Goal: Obtain resource: Download file/media

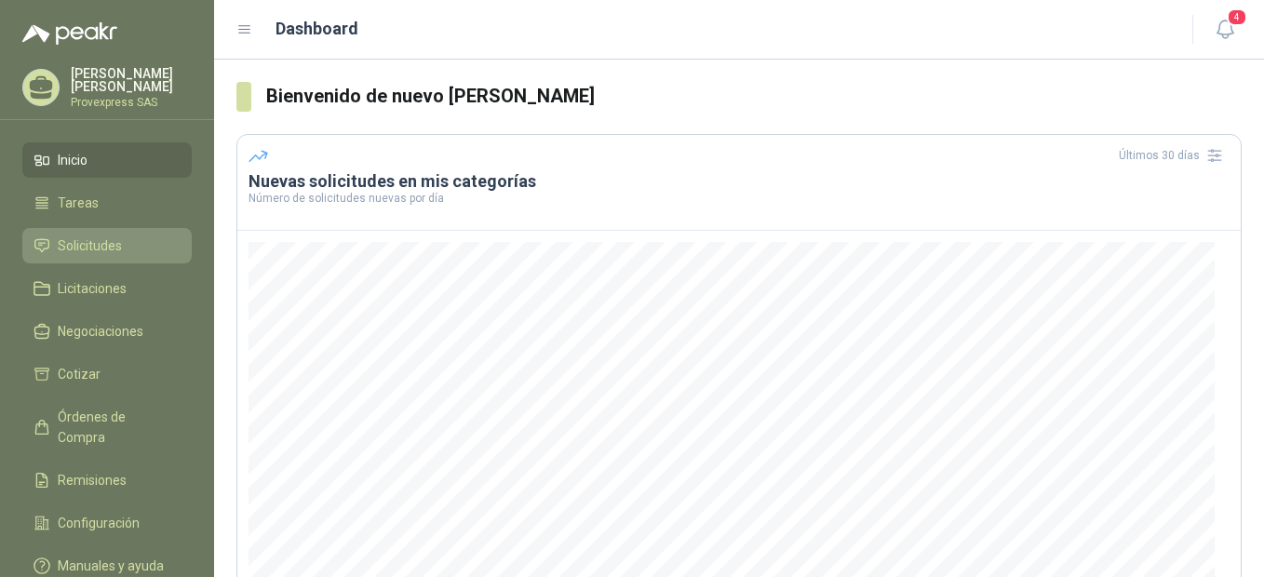
click at [77, 244] on span "Solicitudes" at bounding box center [90, 246] width 64 height 20
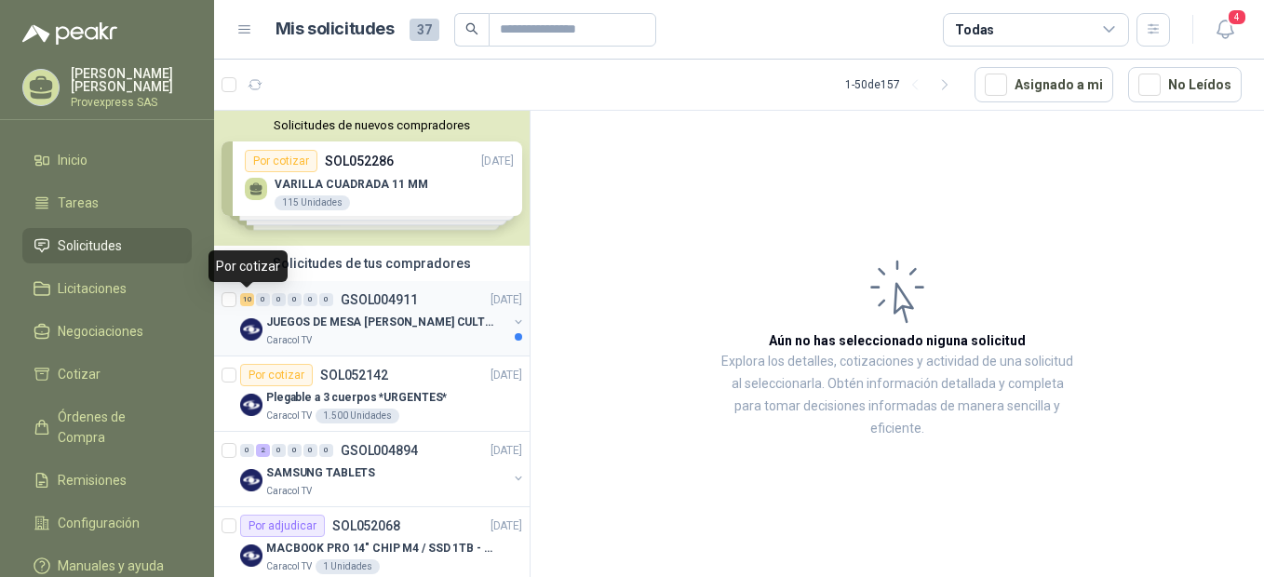
click at [248, 297] on div "10" at bounding box center [247, 299] width 14 height 13
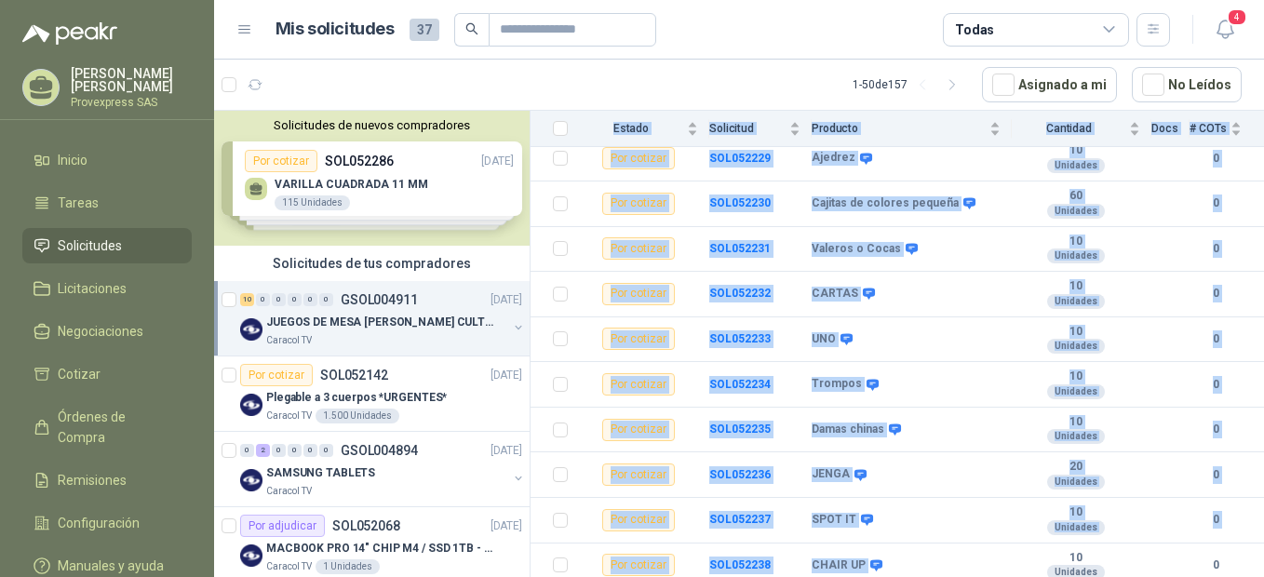
scroll to position [228, 0]
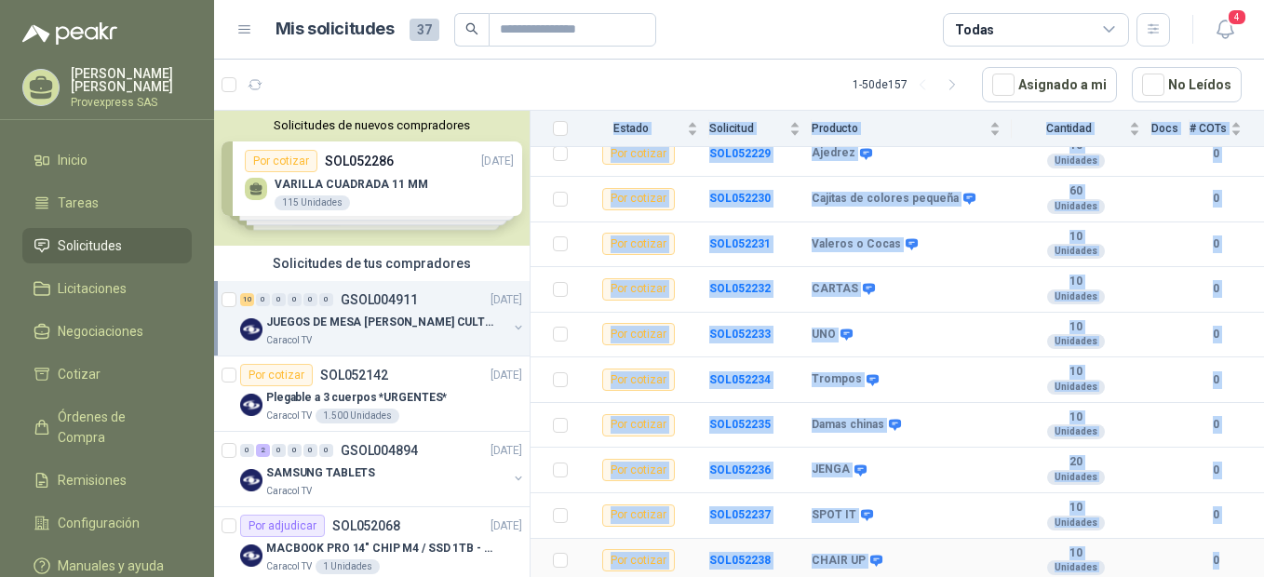
drag, startPoint x: 640, startPoint y: 306, endPoint x: 1214, endPoint y: 574, distance: 633.9
click at [1214, 574] on div "Solicitudes Estado Solicitud Producto Cantidad Docs # COTs Por cotizar SOL05222…" at bounding box center [898, 318] width 734 height 532
copy div "Estado Solicitud Producto Cantidad Docs # COTs Por cotizar SOL052229 Ajedrez 10…"
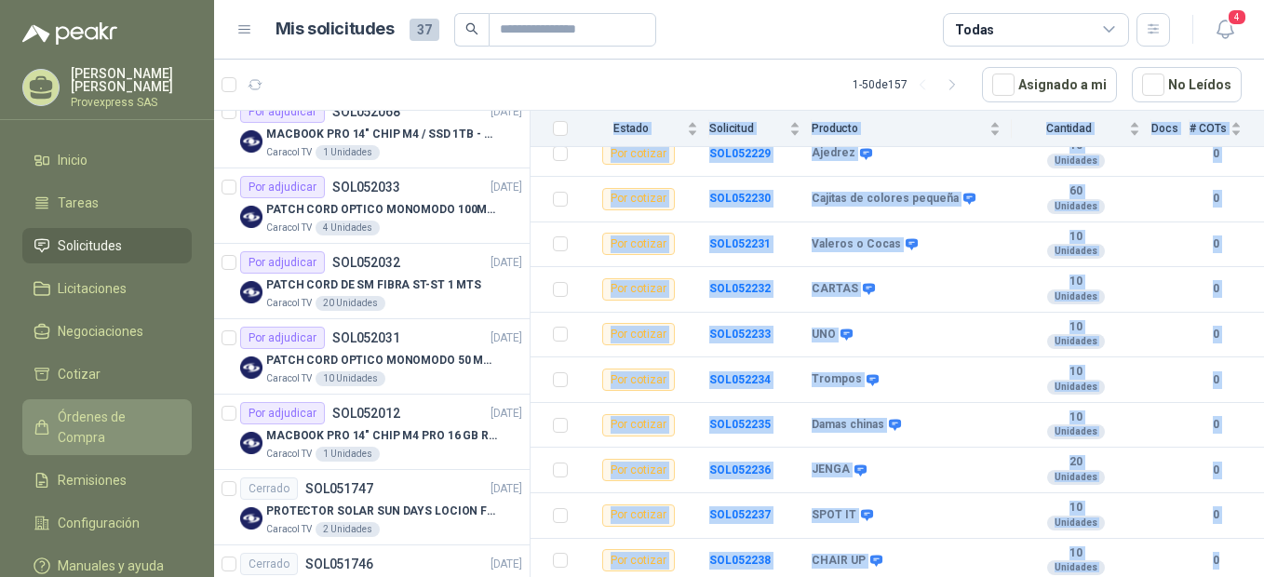
click at [96, 411] on span "Órdenes de Compra" at bounding box center [116, 427] width 116 height 41
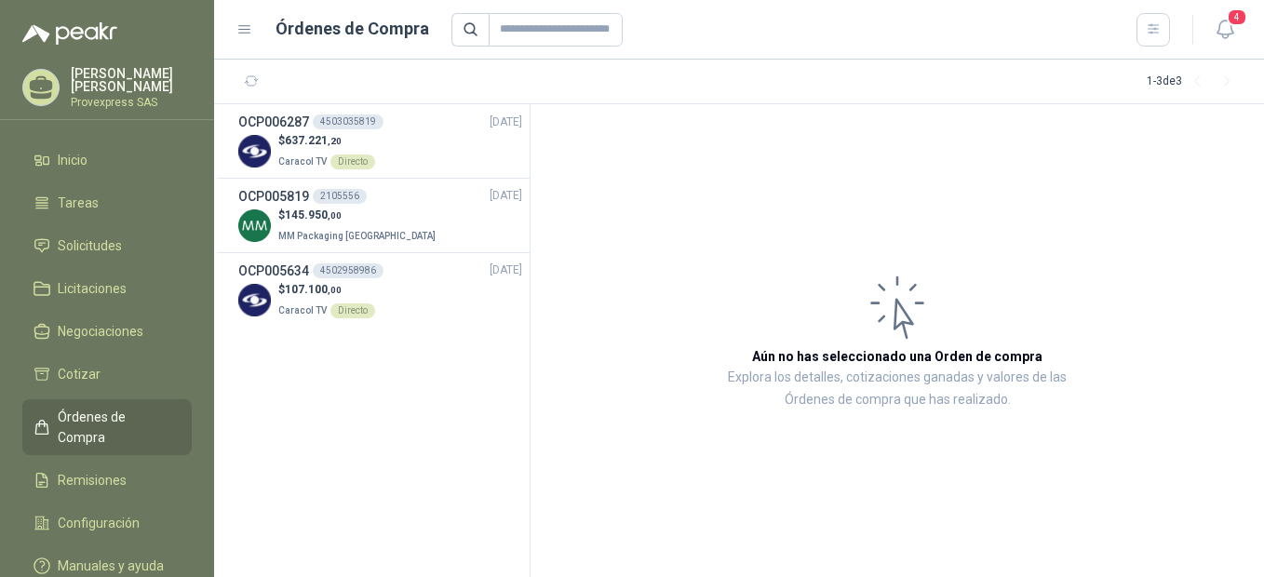
click at [145, 419] on span "Órdenes de Compra" at bounding box center [116, 427] width 116 height 41
click at [81, 414] on span "Órdenes de Compra" at bounding box center [116, 427] width 116 height 41
click at [75, 384] on link "Cotizar" at bounding box center [106, 374] width 169 height 35
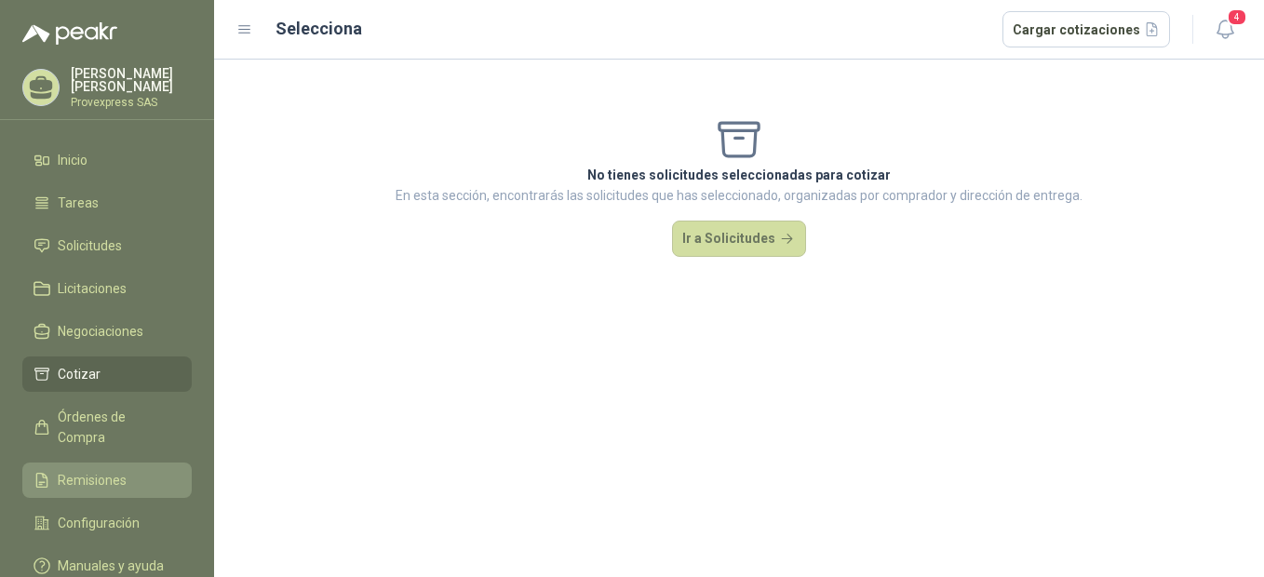
click at [88, 470] on span "Remisiones" at bounding box center [92, 480] width 69 height 20
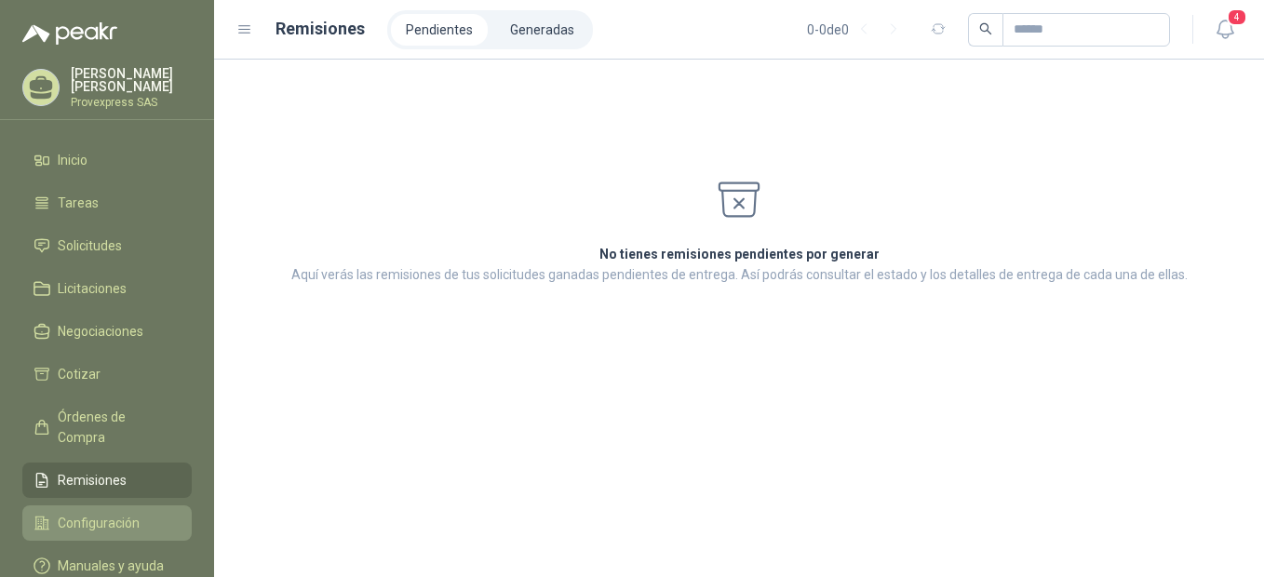
click at [97, 513] on span "Configuración" at bounding box center [99, 523] width 82 height 20
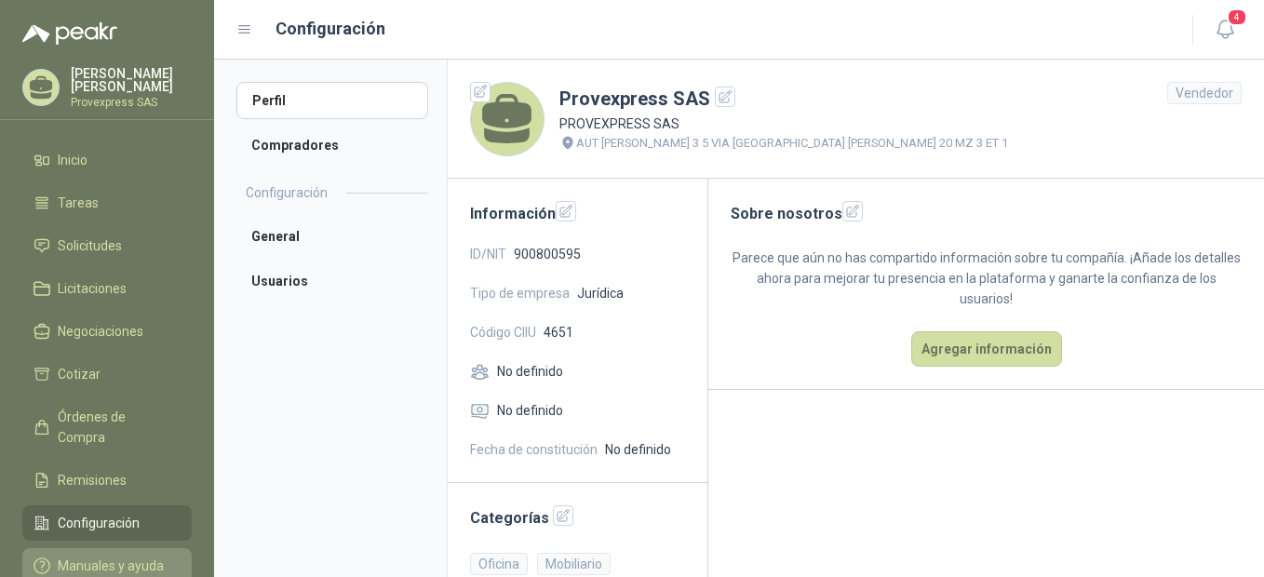
click at [110, 556] on span "Manuales y ayuda" at bounding box center [111, 566] width 106 height 20
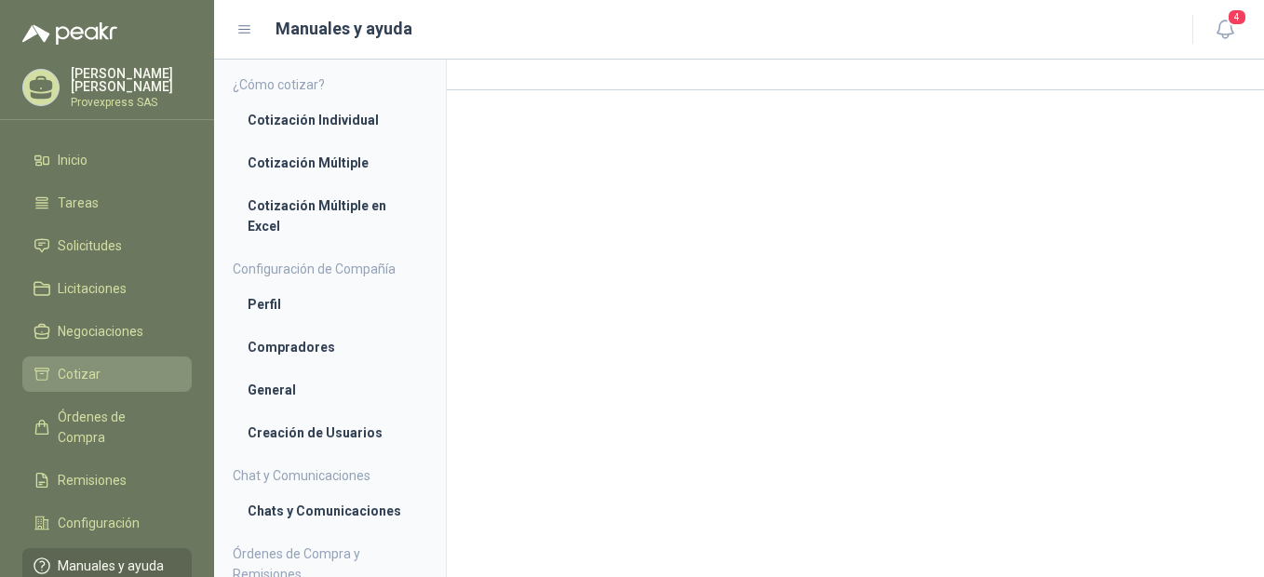
click at [93, 382] on link "Cotizar" at bounding box center [106, 374] width 169 height 35
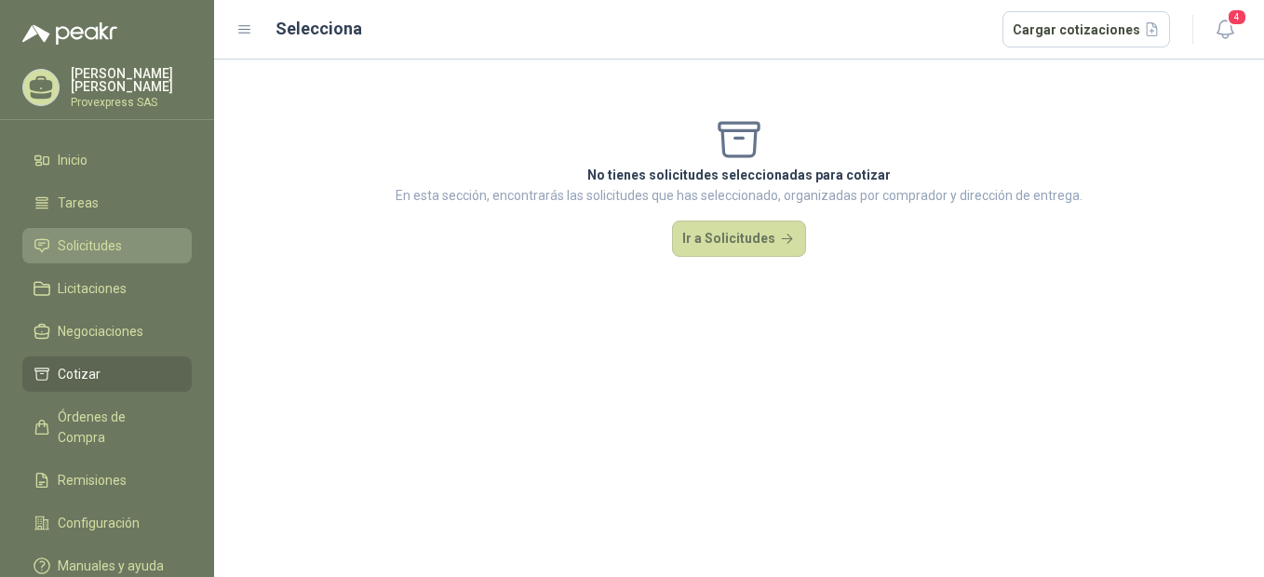
click at [106, 236] on span "Solicitudes" at bounding box center [90, 246] width 64 height 20
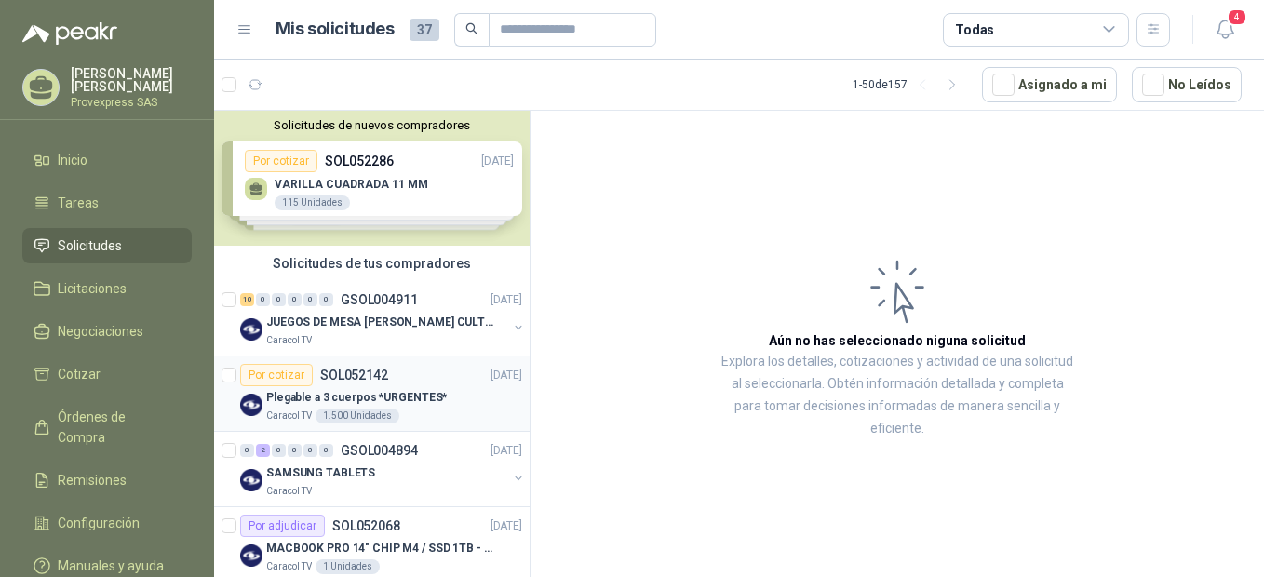
click at [280, 376] on div "Por cotizar" at bounding box center [276, 375] width 73 height 22
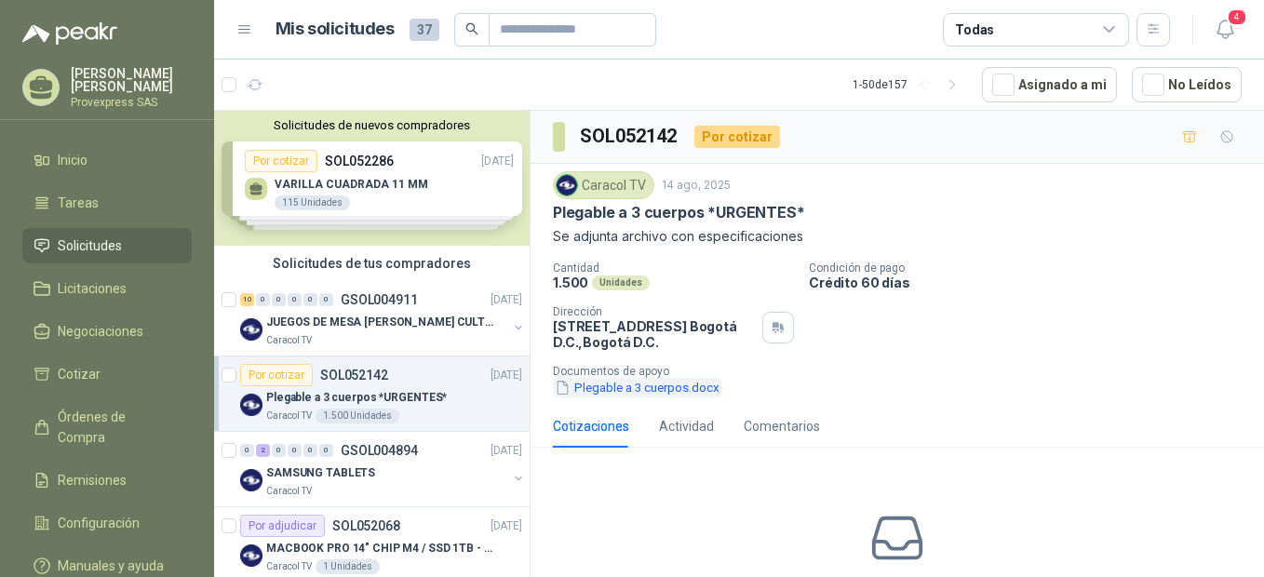
click at [607, 395] on button "Plegable a 3 cuerpos.docx" at bounding box center [637, 388] width 169 height 20
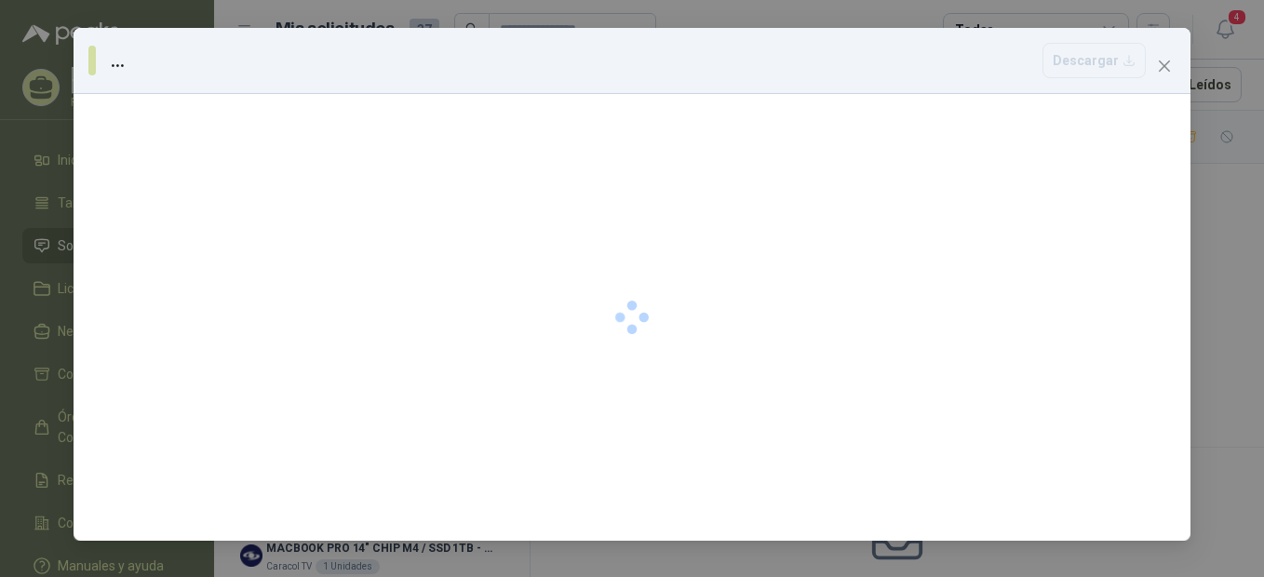
click at [607, 395] on div at bounding box center [632, 317] width 1117 height 447
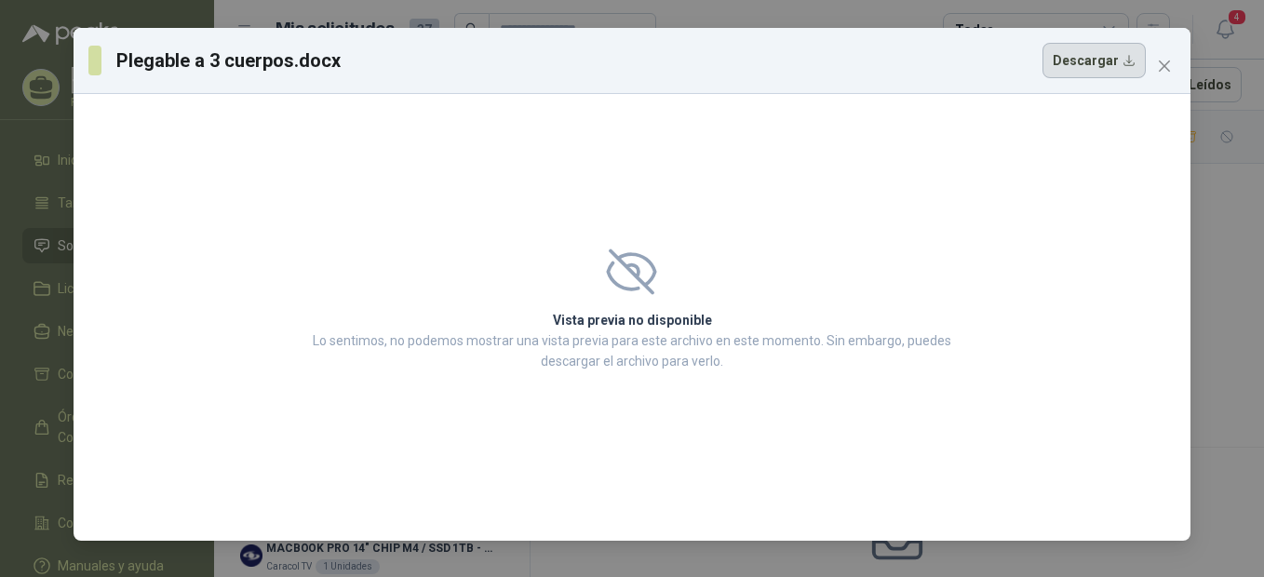
click at [1091, 70] on button "Descargar" at bounding box center [1094, 60] width 103 height 35
click at [1172, 68] on span "Close" at bounding box center [1165, 66] width 30 height 15
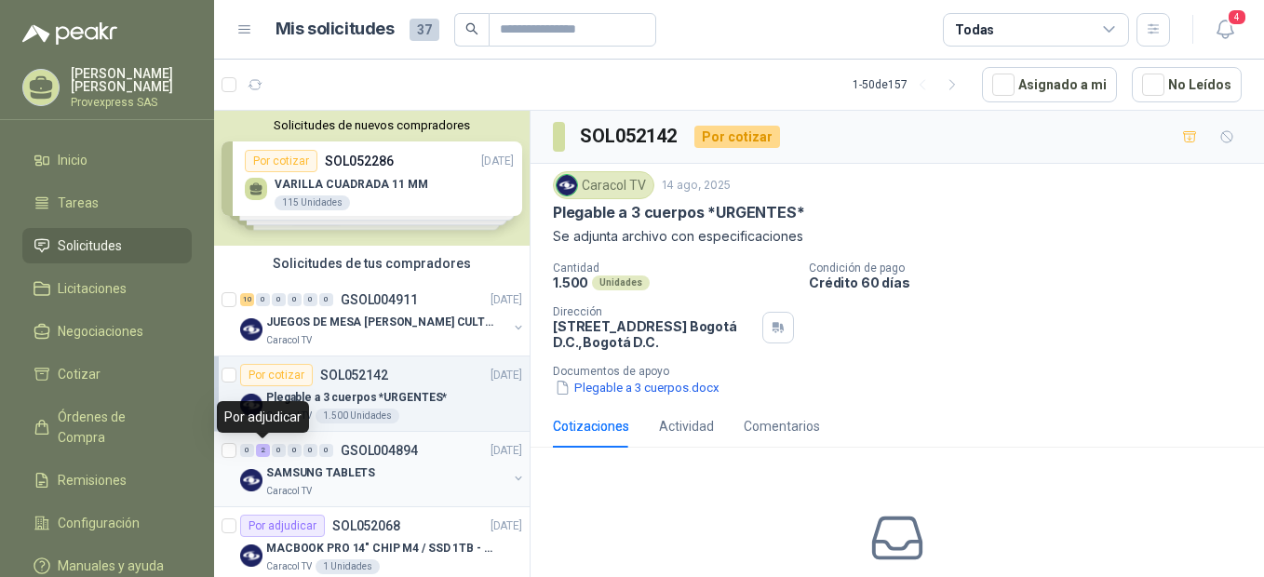
click at [264, 451] on div "2" at bounding box center [263, 450] width 14 height 13
